Goal: Task Accomplishment & Management: Use online tool/utility

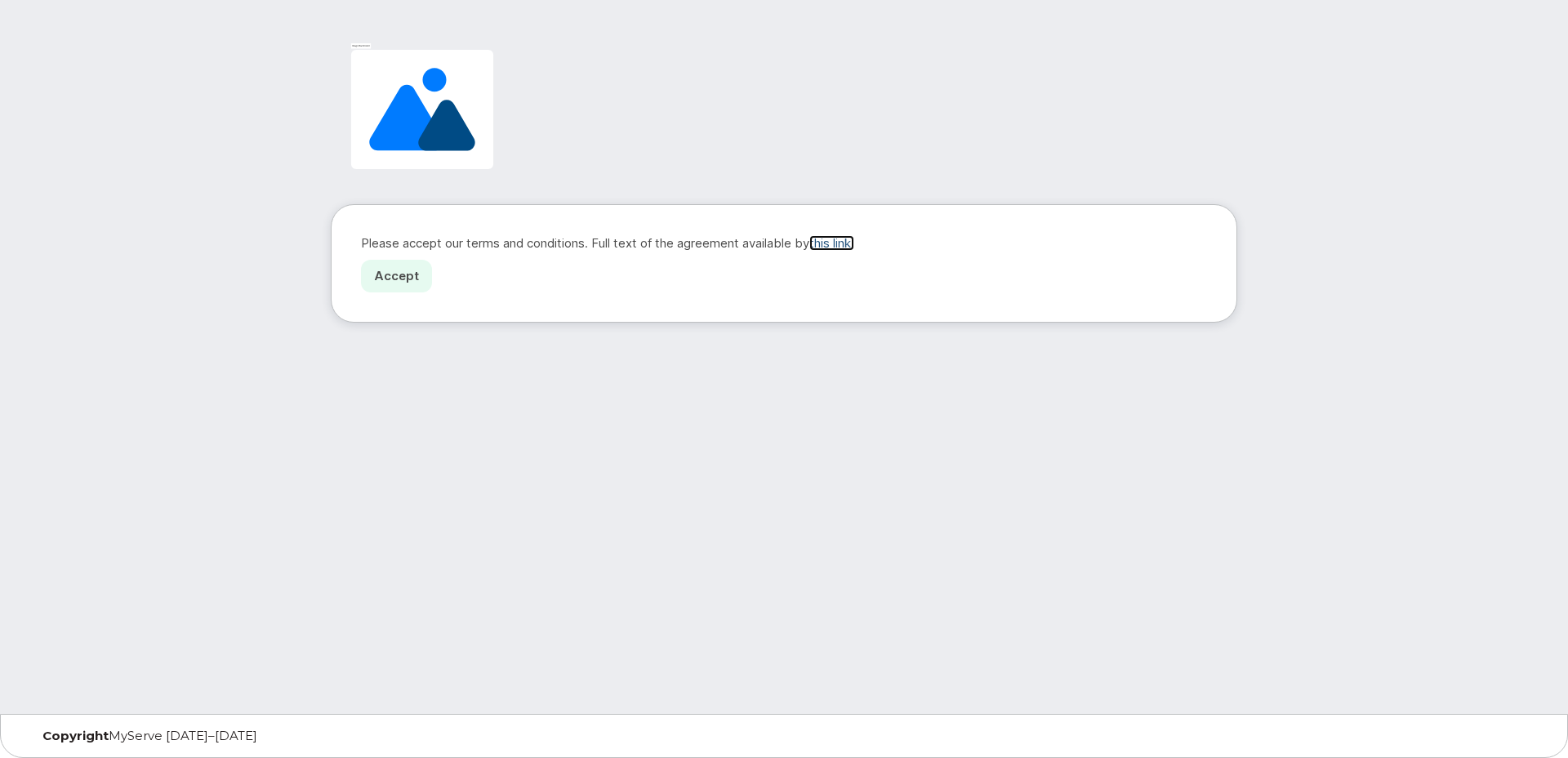
click at [847, 247] on link "this link." at bounding box center [832, 243] width 45 height 16
click at [394, 277] on link "Accept" at bounding box center [397, 277] width 71 height 34
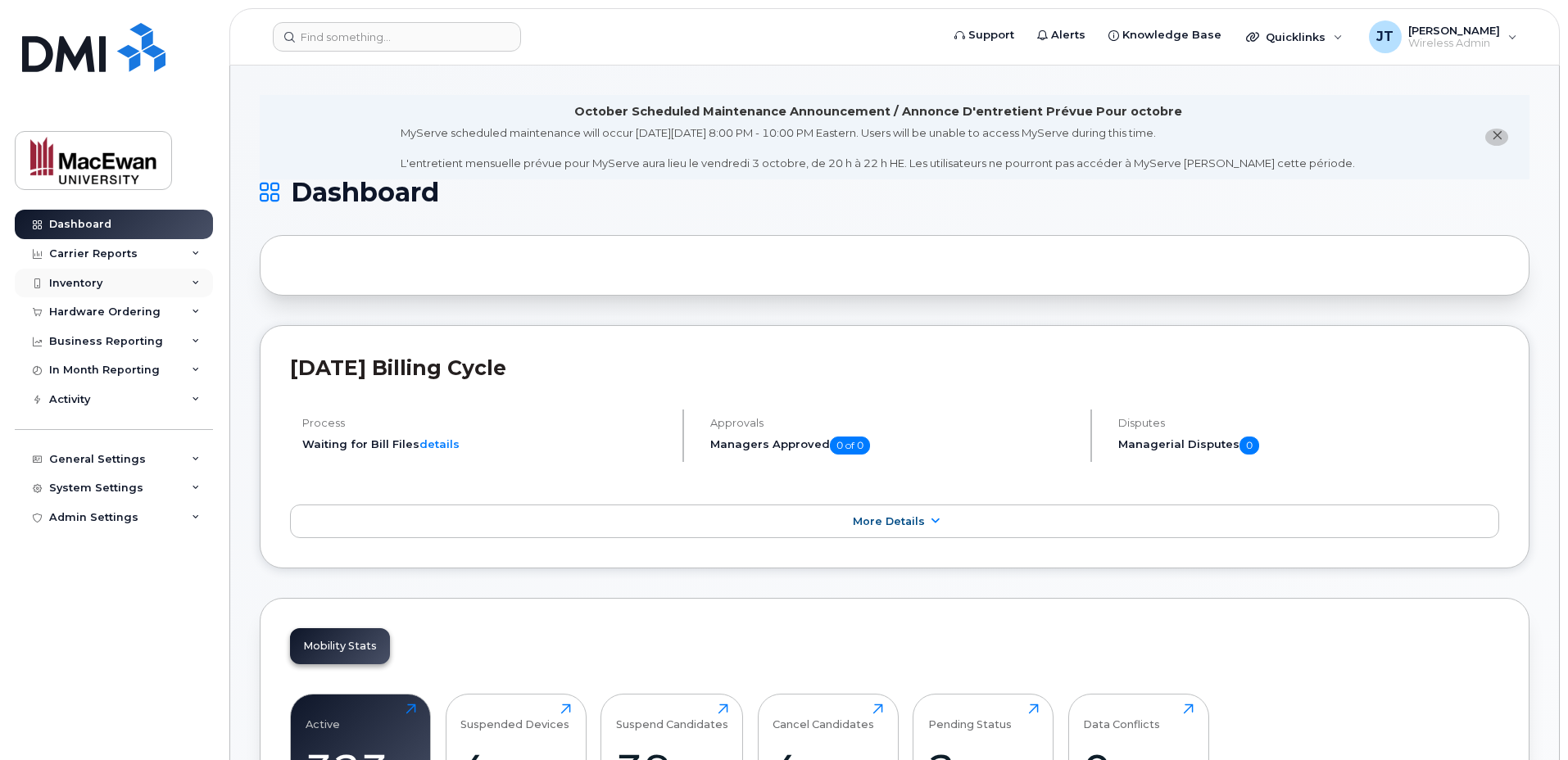
click at [125, 280] on div "Inventory" at bounding box center [113, 283] width 198 height 29
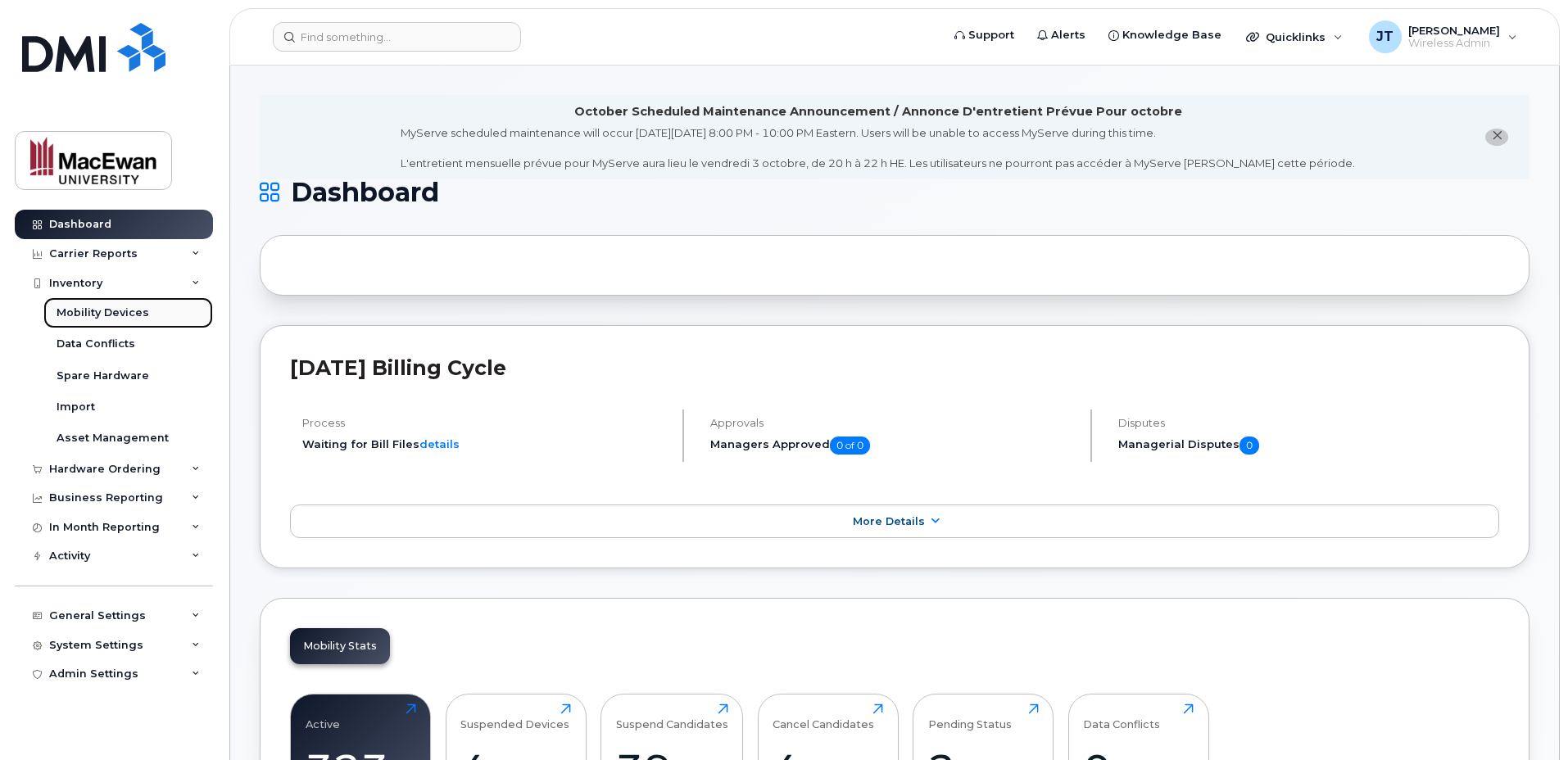
click at [127, 313] on div "Mobility Devices" at bounding box center [102, 313] width 93 height 15
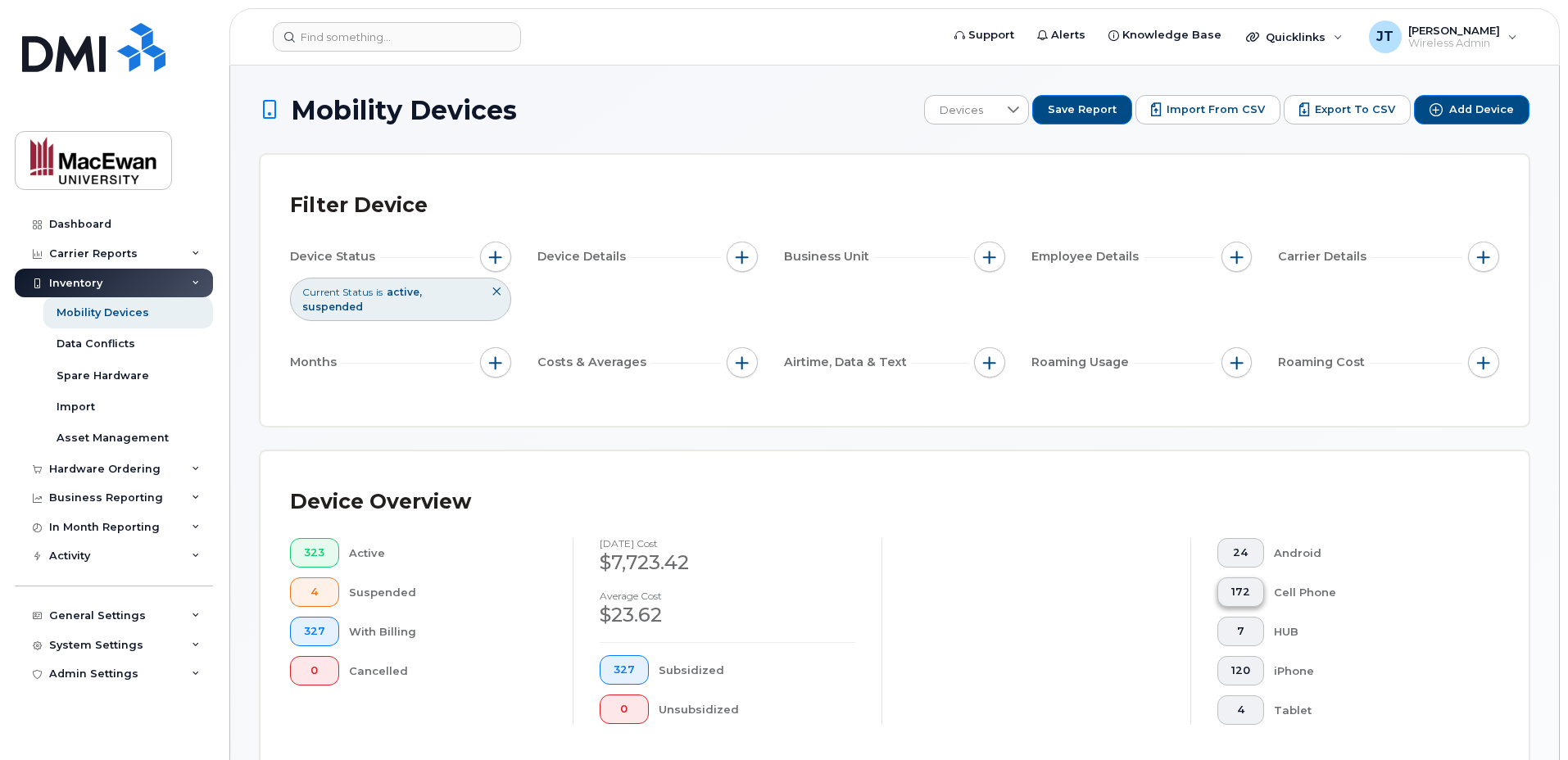
click at [1240, 586] on span "172" at bounding box center [1241, 592] width 19 height 13
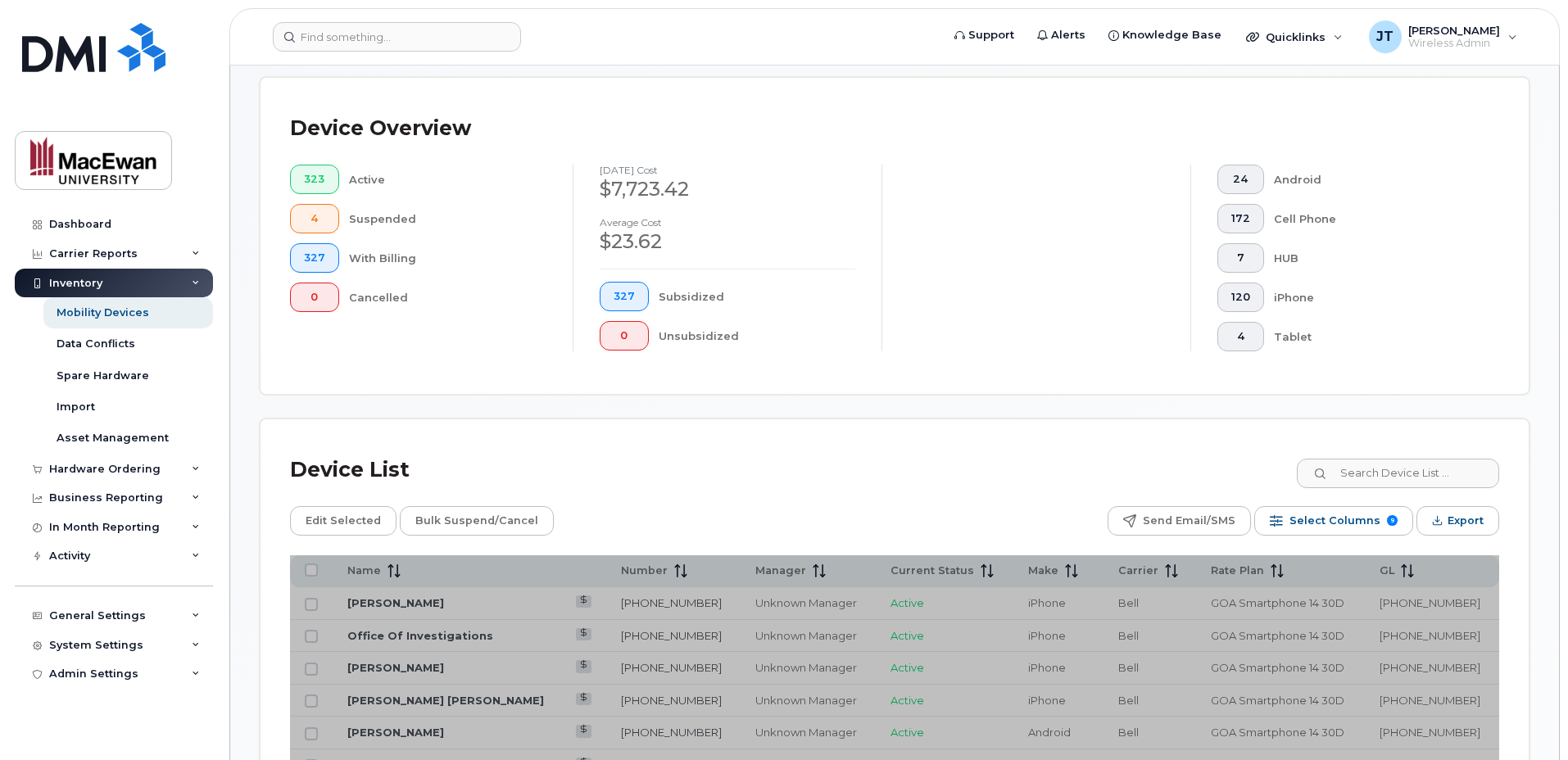
scroll to position [542, 0]
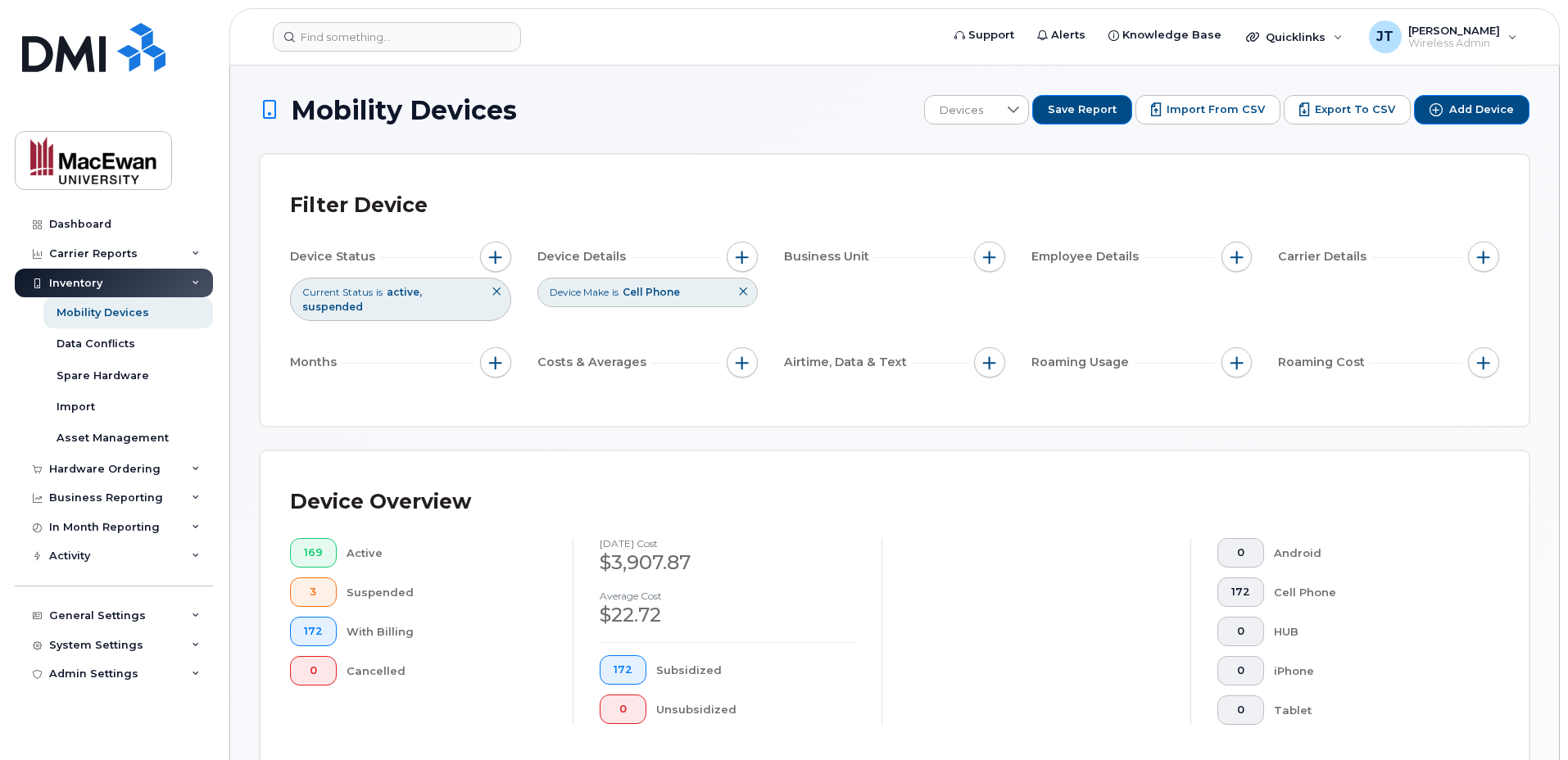
click at [744, 294] on icon at bounding box center [742, 291] width 10 height 10
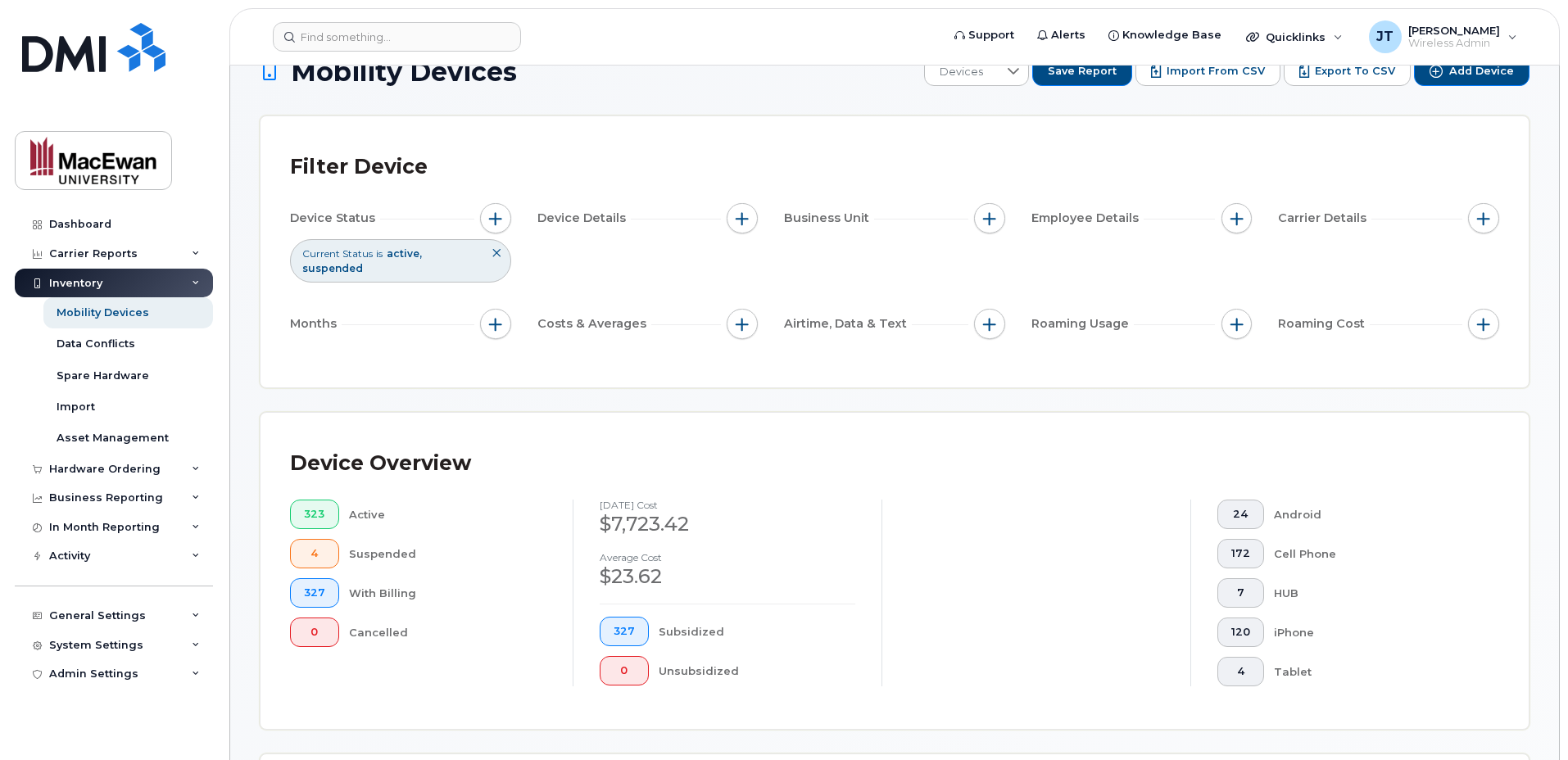
scroll to position [275, 0]
